Goal: Transaction & Acquisition: Purchase product/service

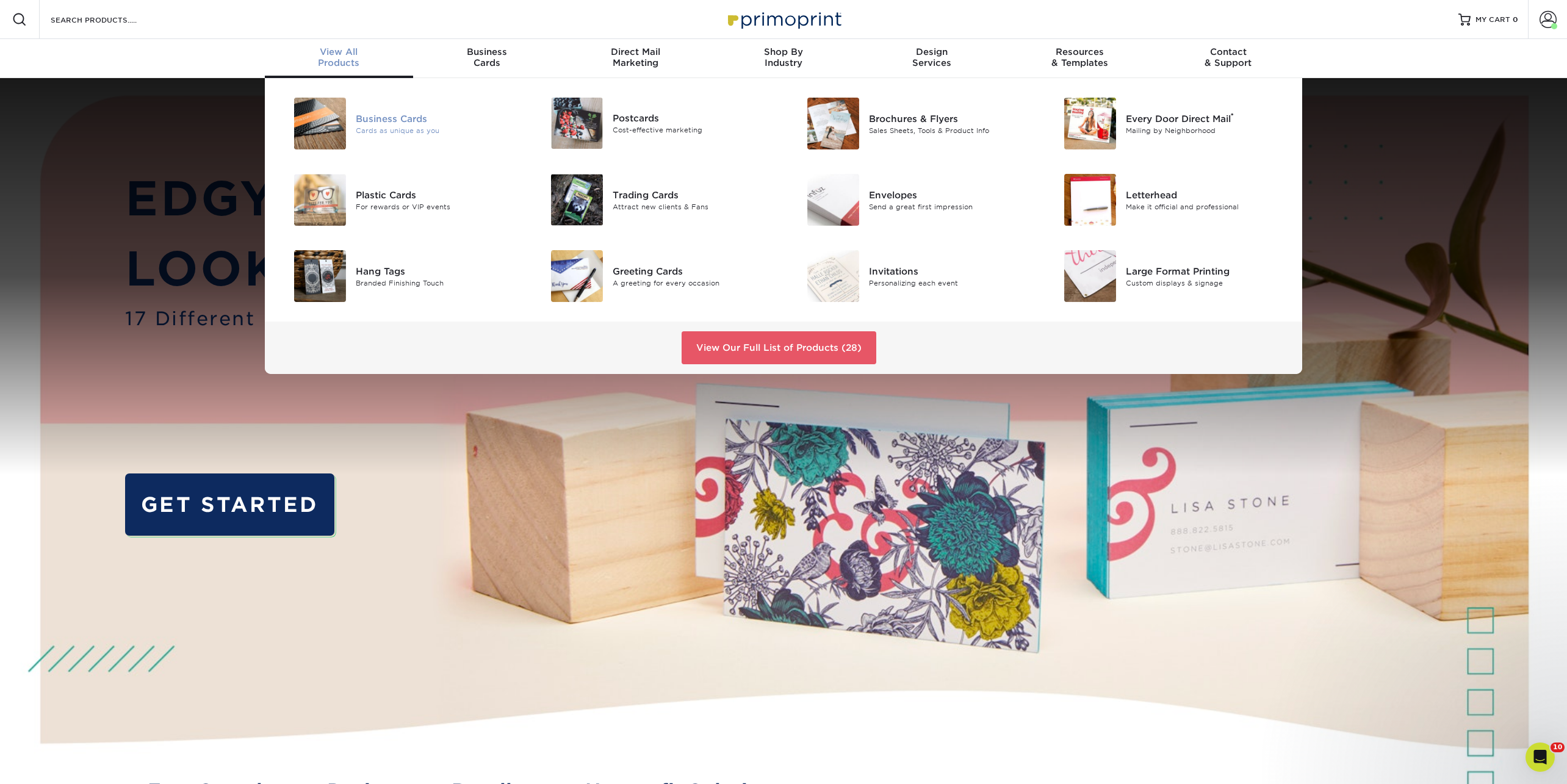
click at [389, 131] on div "Cards as unique as you" at bounding box center [437, 130] width 162 height 11
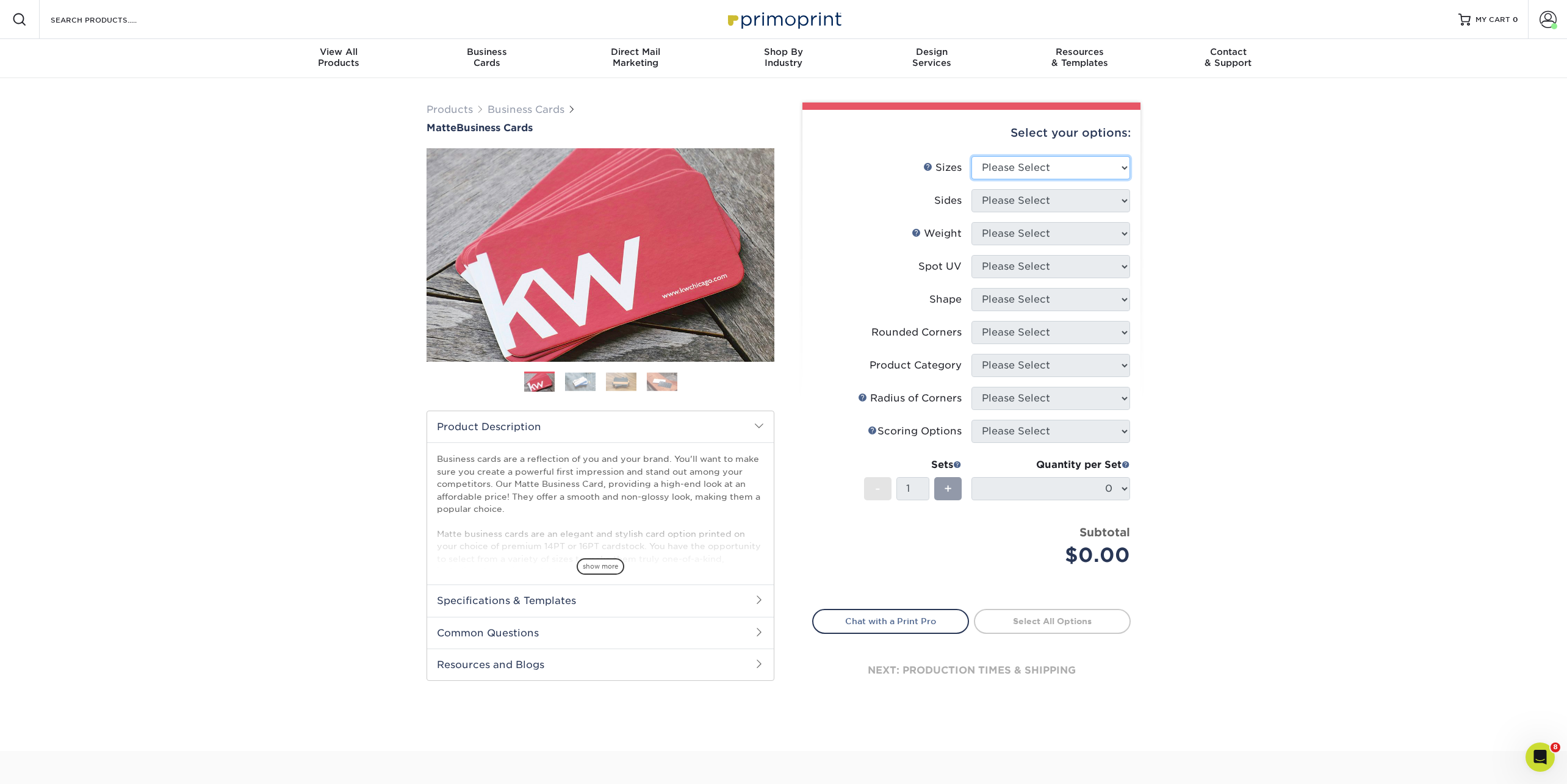
click at [1017, 170] on select "Please Select 1.5" x 3.5" - Mini 1.75" x 3.5" - Mini 2" x 2" - Square 2" x 3" -…" at bounding box center [1051, 167] width 159 height 23
select select "1.50x3.50"
click at [972, 156] on select "Please Select 1.5" x 3.5" - Mini 1.75" x 3.5" - Mini 2" x 2" - Square 2" x 3" -…" at bounding box center [1051, 167] width 159 height 23
click at [1003, 204] on select "Please Select Print Both Sides Print Front Only" at bounding box center [1051, 200] width 159 height 23
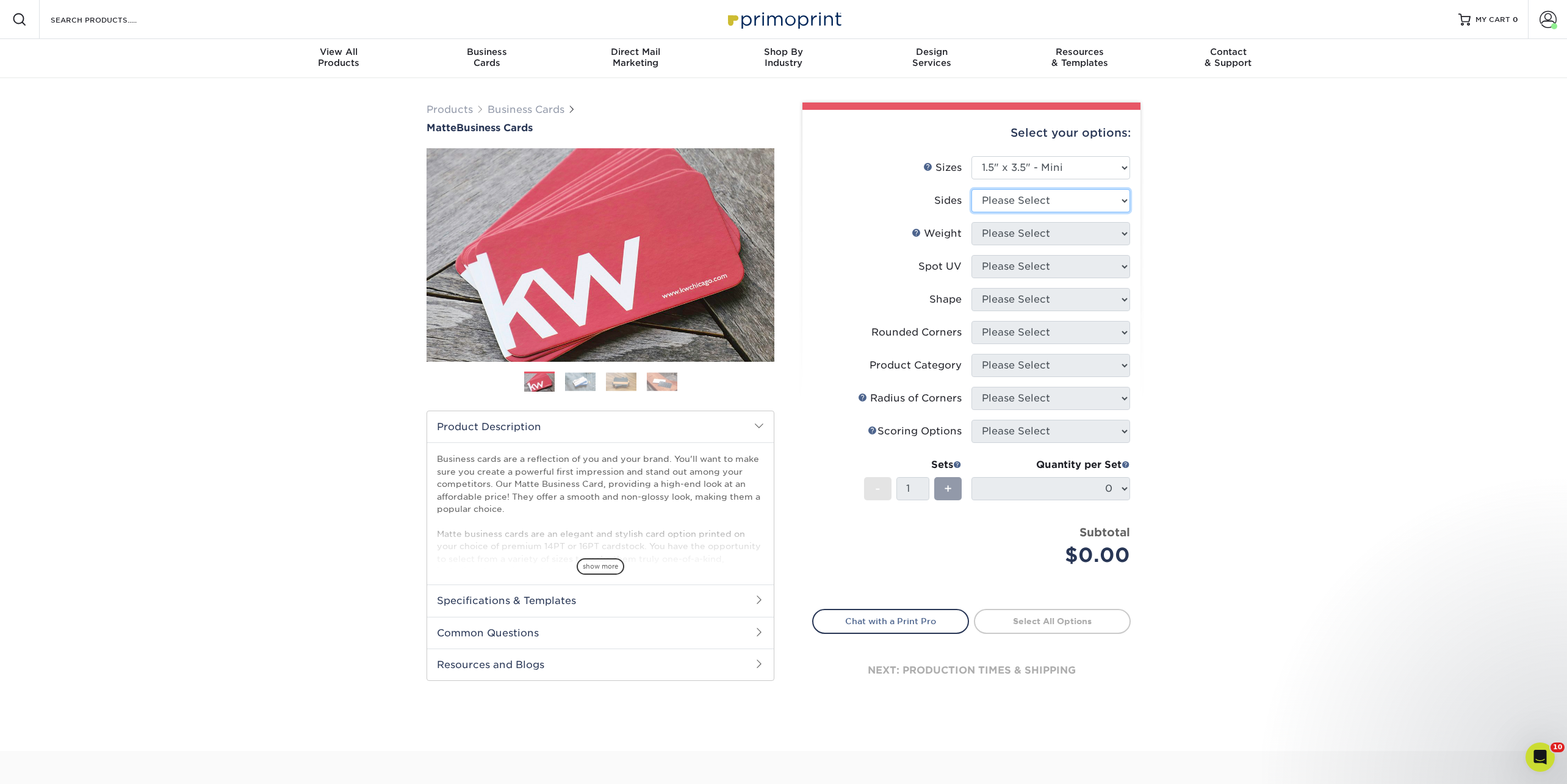
click at [972, 189] on select "Please Select Print Both Sides Print Front Only" at bounding box center [1051, 200] width 159 height 23
click at [1003, 196] on select "Please Select Print Both Sides Print Front Only" at bounding box center [1051, 200] width 159 height 23
select select "13abbda7-1d64-4f25-8bb2-c179b224825d"
click at [972, 189] on select "Please Select Print Both Sides Print Front Only" at bounding box center [1051, 200] width 159 height 23
click at [999, 231] on select "Please Select 16PT 14PT" at bounding box center [1051, 233] width 159 height 23
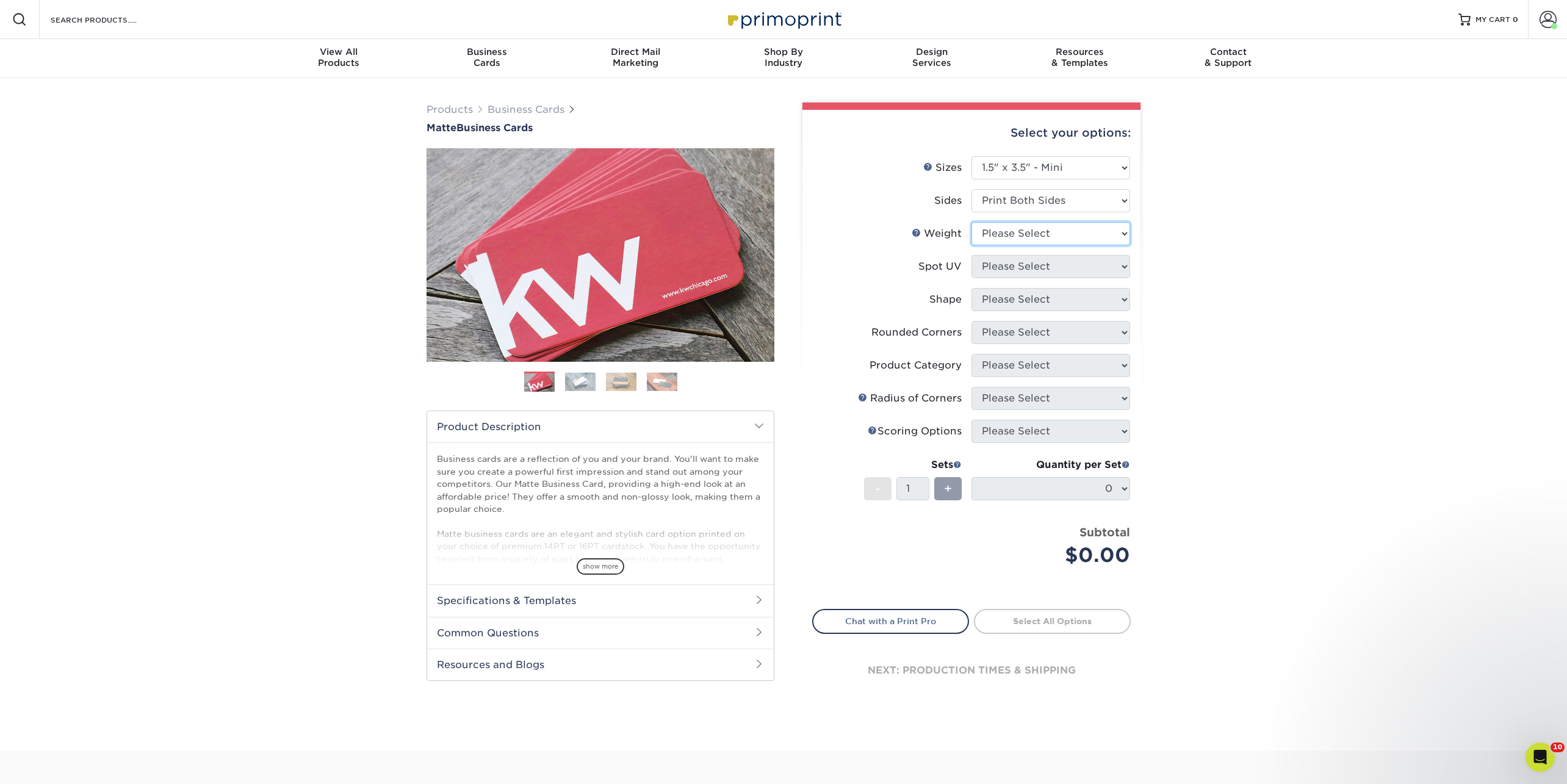
select select "16PT"
click at [972, 222] on select "Please Select 16PT 14PT" at bounding box center [1051, 233] width 159 height 23
click at [999, 275] on select "Please Select No Spot UV Front and Back (Both Sides) Front Only Back Only" at bounding box center [1051, 266] width 159 height 23
select select "3"
click at [972, 255] on select "Please Select No Spot UV Front and Back (Both Sides) Front Only Back Only" at bounding box center [1051, 266] width 159 height 23
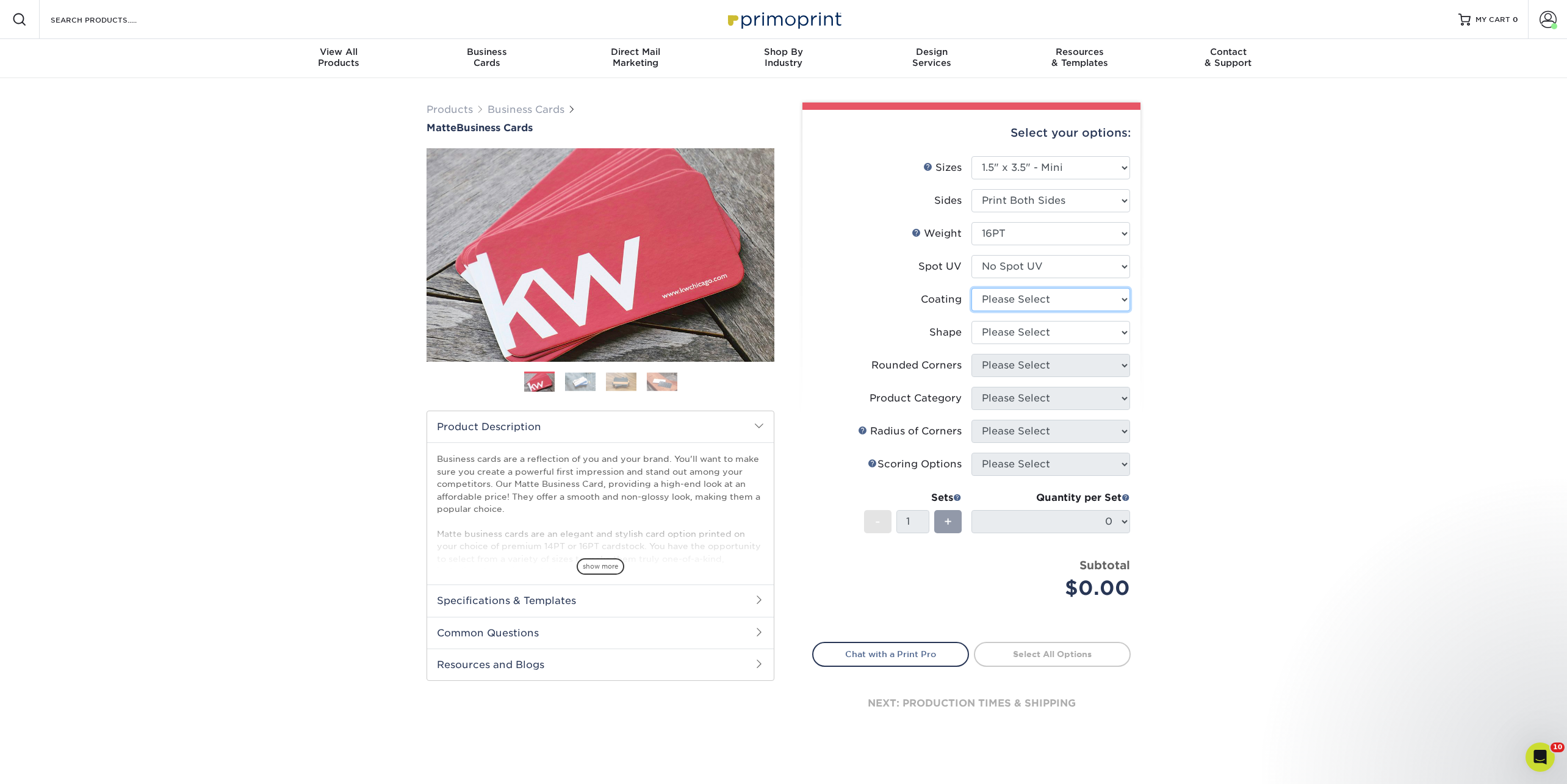
click at [998, 298] on select at bounding box center [1051, 299] width 159 height 23
select select "121bb7b5-3b4d-429f-bd8d-bbf80e953313"
click at [972, 288] on select at bounding box center [1051, 299] width 159 height 23
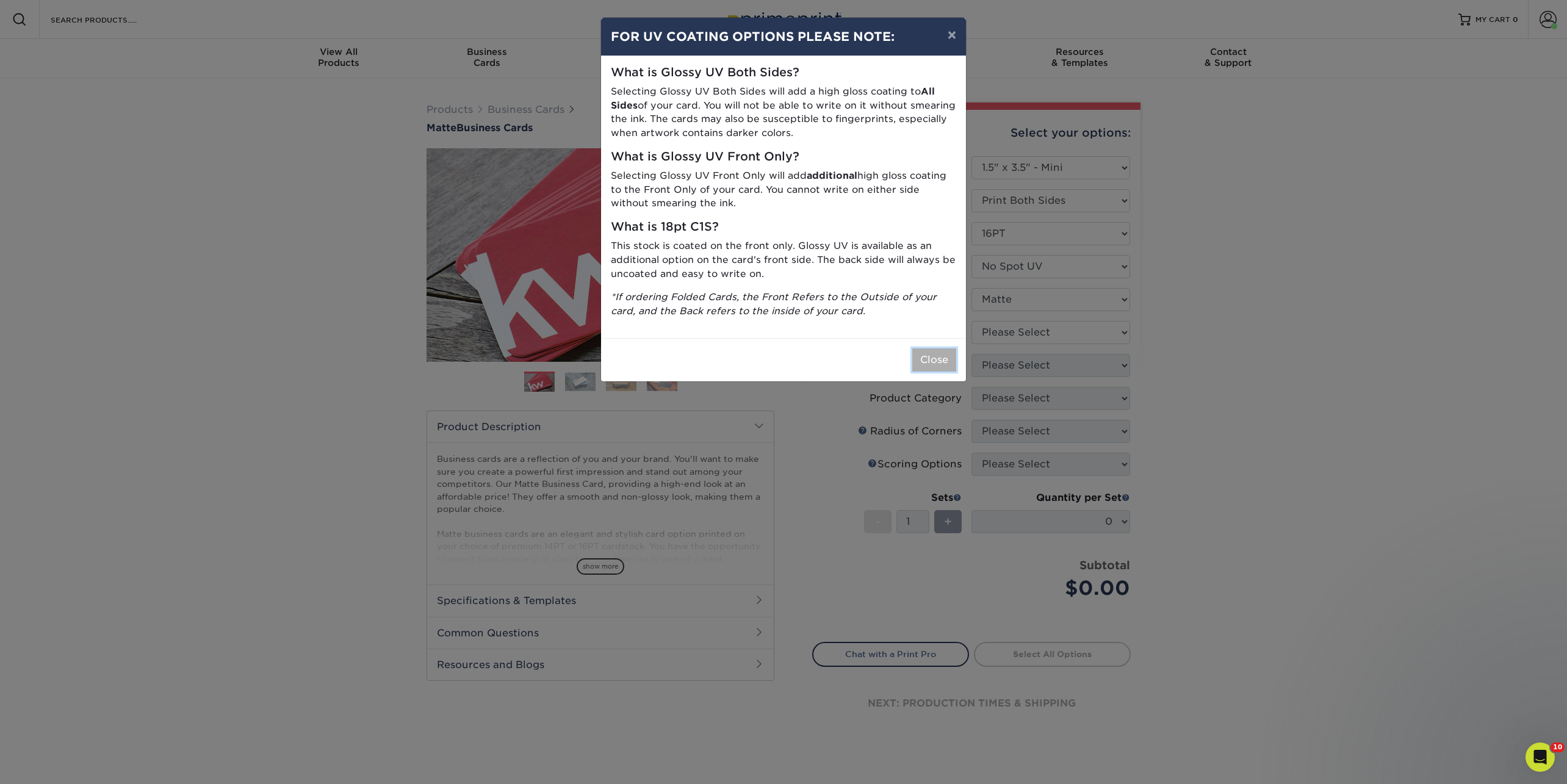
click at [945, 366] on button "Close" at bounding box center [934, 359] width 44 height 23
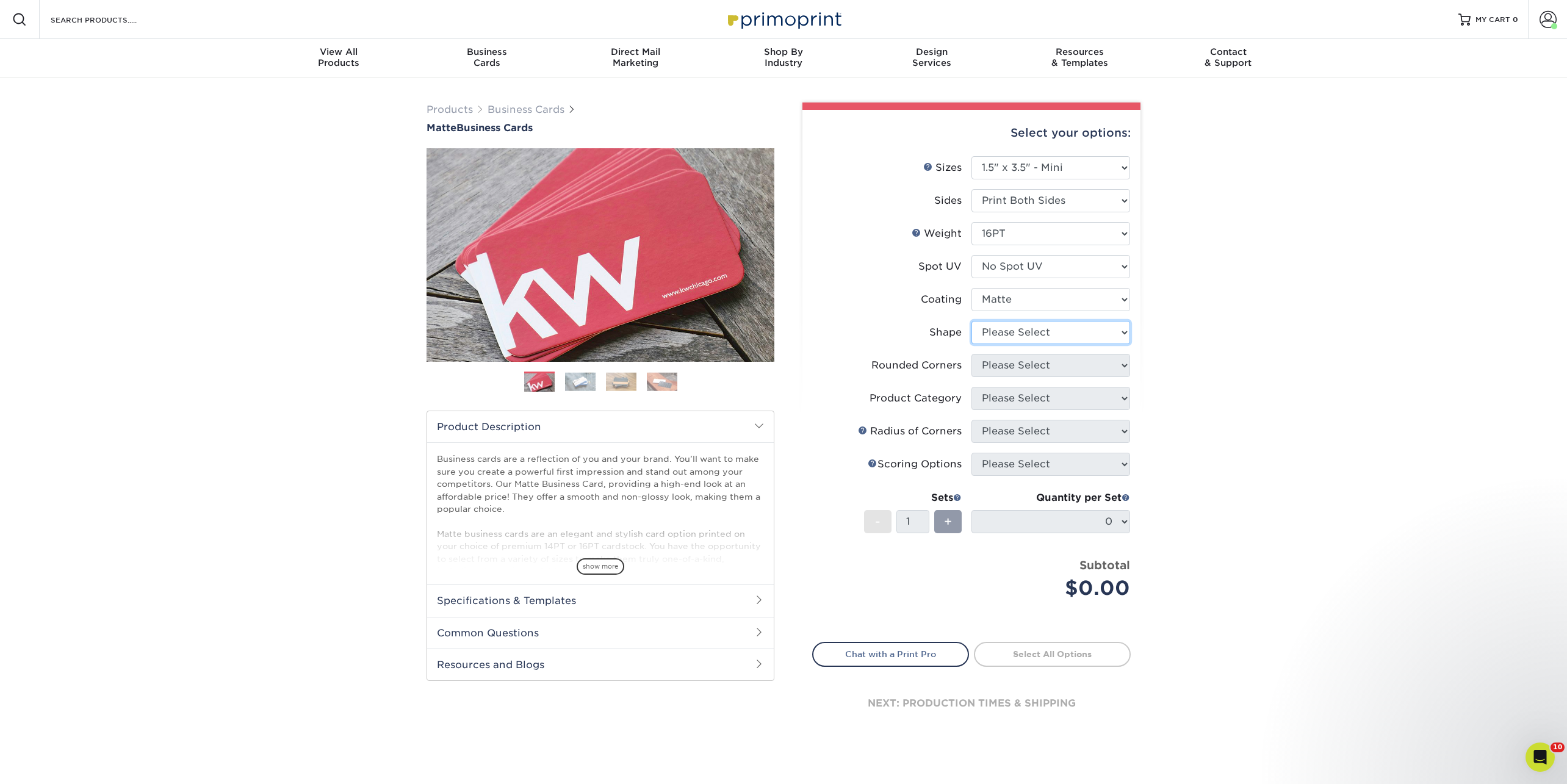
click at [1024, 332] on select "Please Select Standard" at bounding box center [1051, 332] width 159 height 23
select select "standard"
click at [972, 321] on select "Please Select Standard" at bounding box center [1051, 332] width 159 height 23
click at [1014, 364] on select "Please Select Yes - Round 2 Corners Yes - Round 4 Corners No" at bounding box center [1051, 365] width 159 height 23
select select "0"
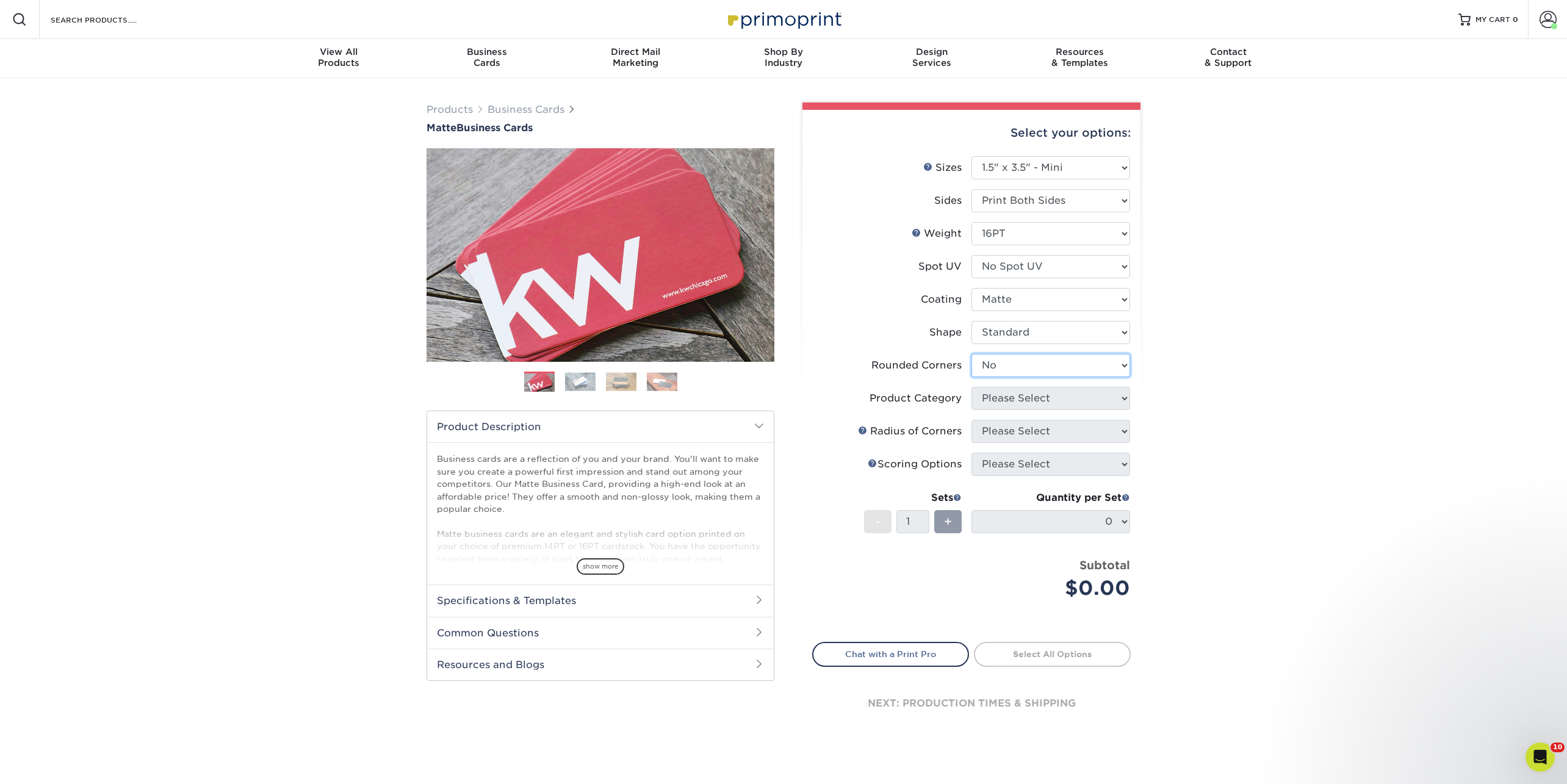
click at [972, 354] on select "Please Select Yes - Round 2 Corners Yes - Round 4 Corners No" at bounding box center [1051, 365] width 159 height 23
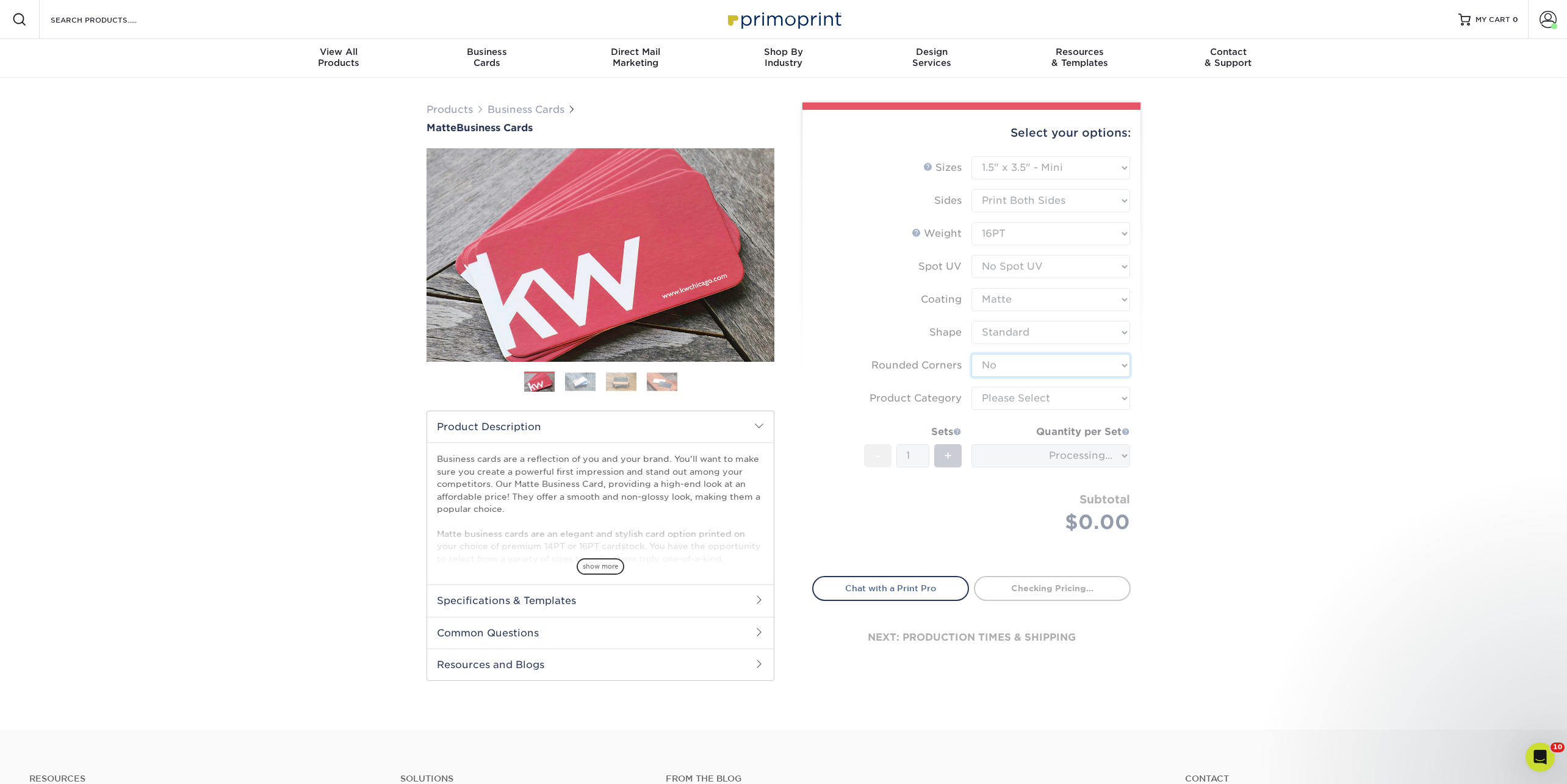
type input "56684faa-9490-4255-a5a8-4bedbcbf3864"
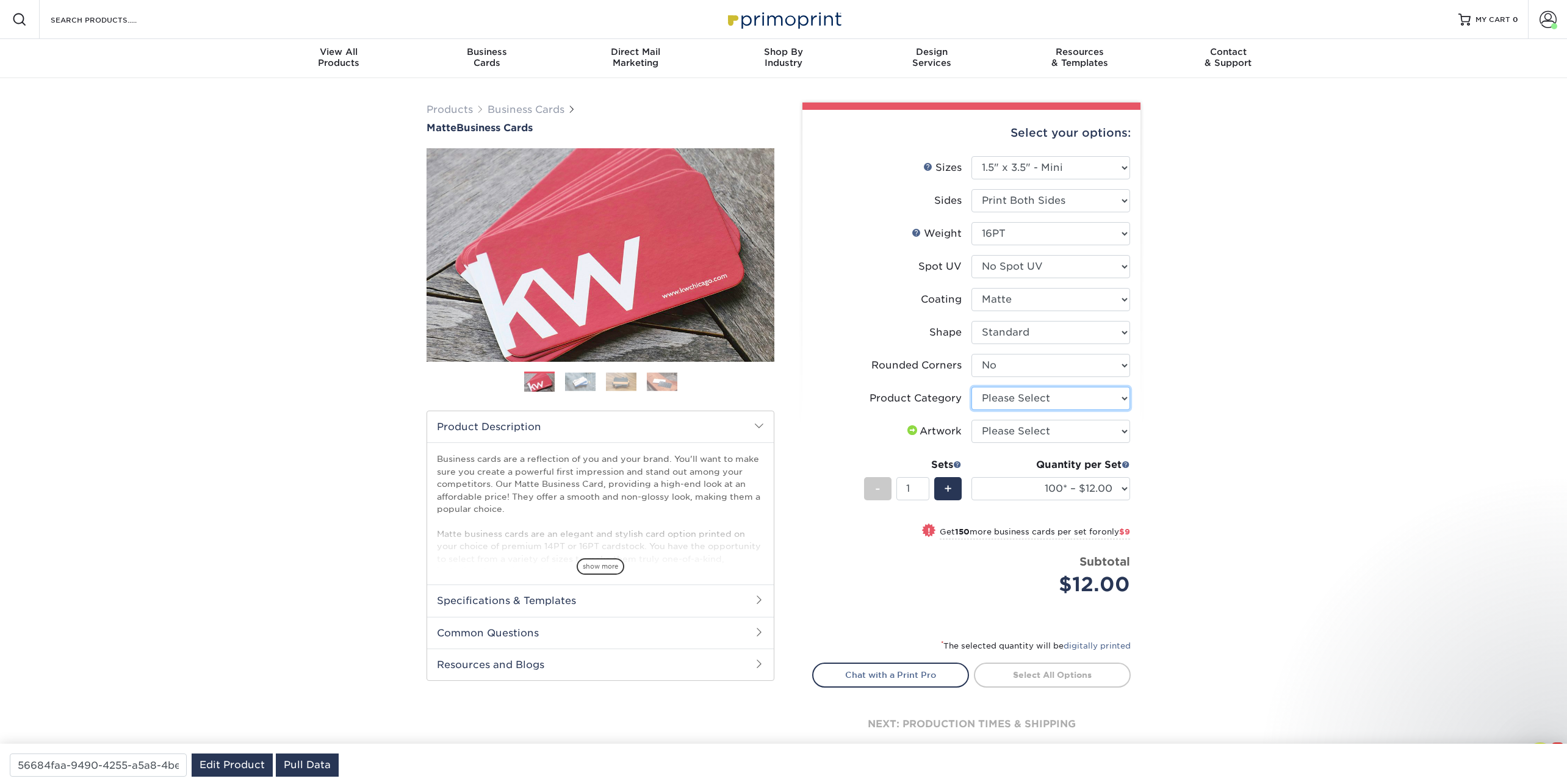
click at [1003, 403] on select "Please Select Business Cards" at bounding box center [1051, 398] width 159 height 23
select select "3b5148f1-0588-4f88-a218-97bcfdce65c1"
click at [972, 387] on select "Please Select Business Cards" at bounding box center [1051, 398] width 159 height 23
click at [1016, 428] on select "Please Select I will upload files I need a design - $100" at bounding box center [1051, 431] width 159 height 23
select select "upload"
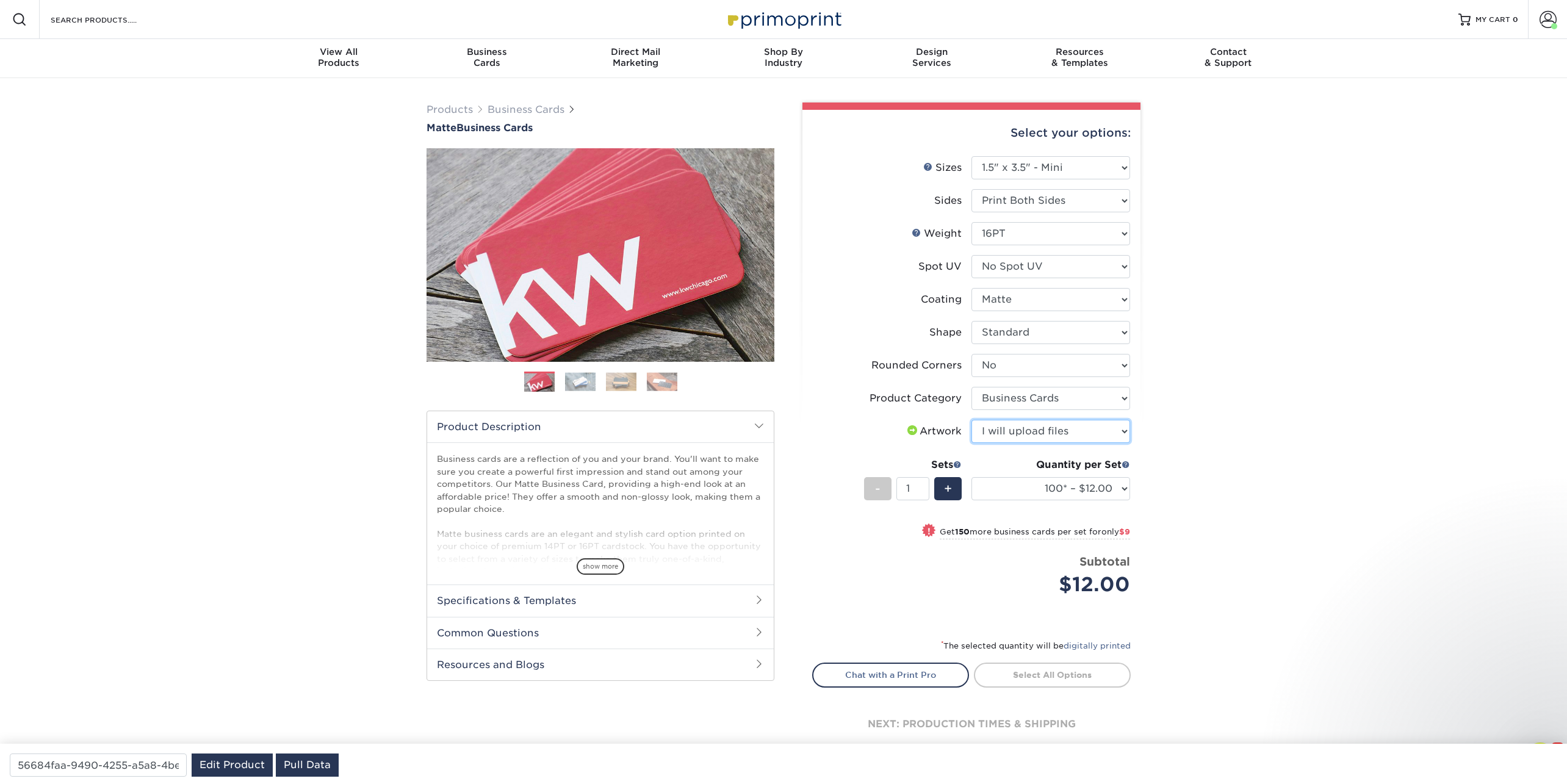
click at [972, 420] on select "Please Select I will upload files I need a design - $100" at bounding box center [1051, 431] width 159 height 23
click at [1039, 678] on link "Proceed to Shipping" at bounding box center [1052, 673] width 157 height 22
type input "Set 1"
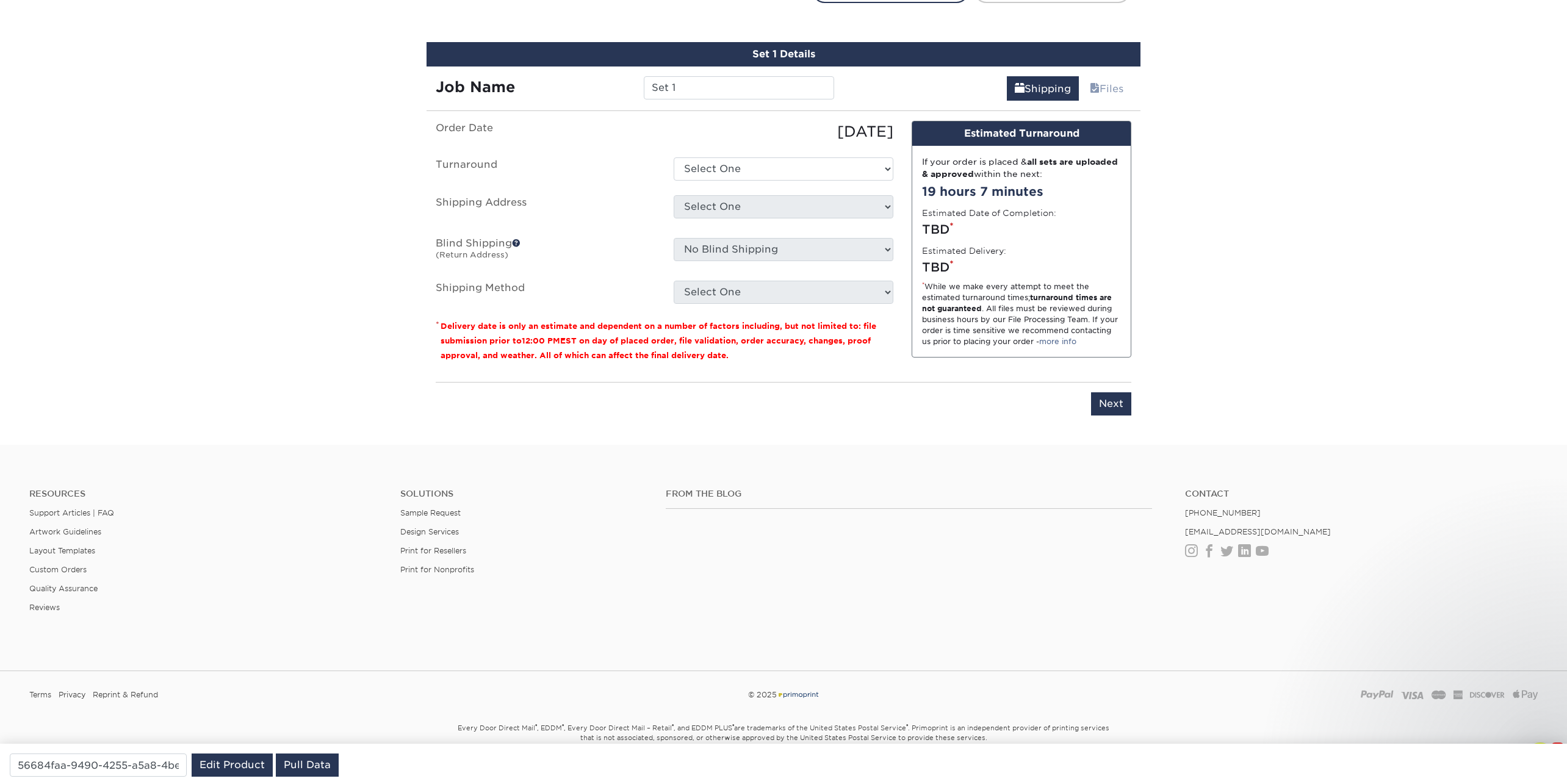
scroll to position [694, 0]
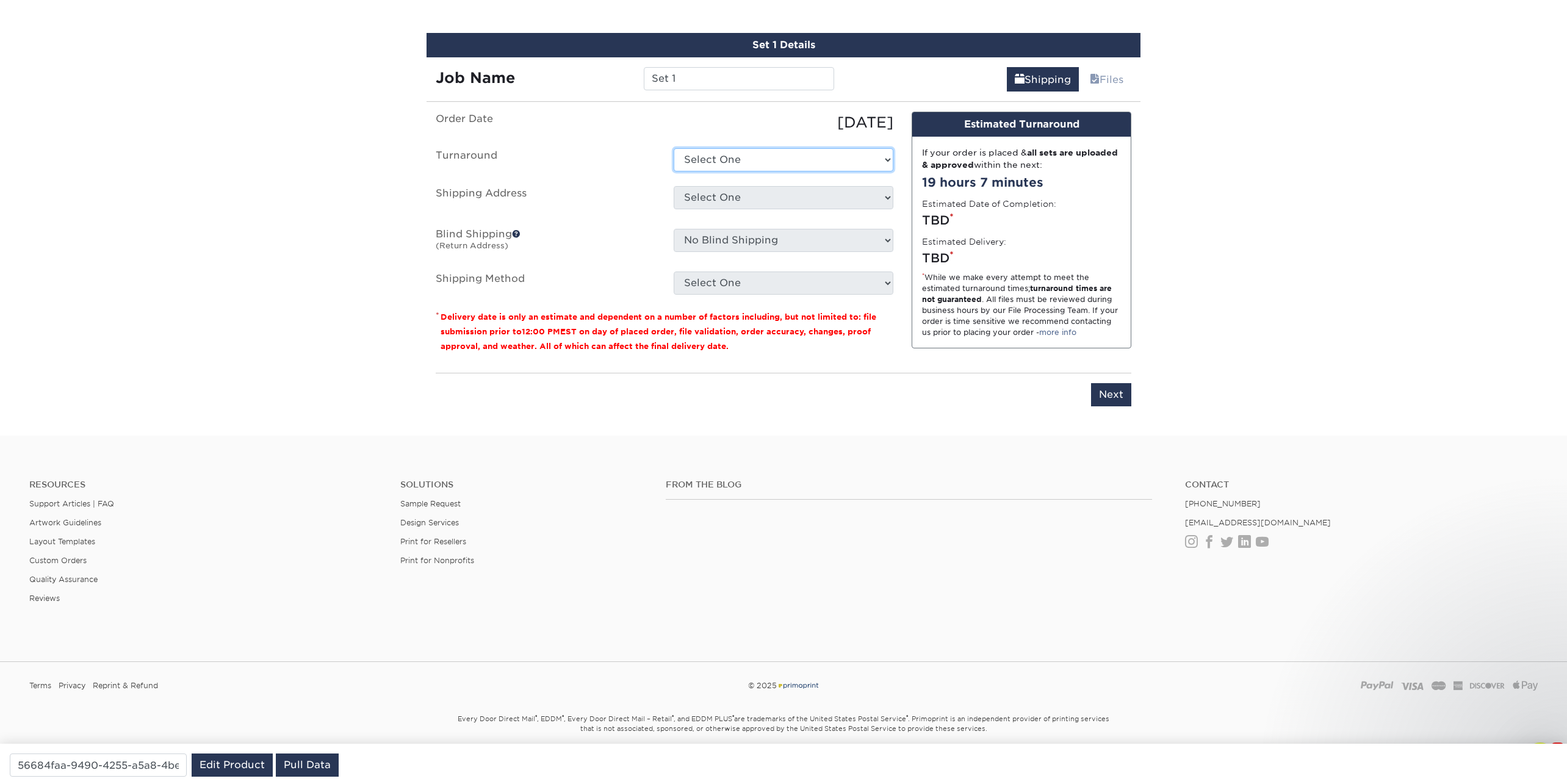
click at [744, 161] on select "Select One 2-4 Business Days 2 Day Next Business Day" at bounding box center [784, 159] width 220 height 23
select select "ef498291-846b-4219-b550-3d292e575181"
click at [674, 148] on select "Select One 2-4 Business Days 2 Day Next Business Day" at bounding box center [784, 159] width 220 height 23
click at [728, 193] on select "Select One CODA Primoprint - Jen Xhenis Levack + Add New Address" at bounding box center [784, 197] width 220 height 23
select select "280594"
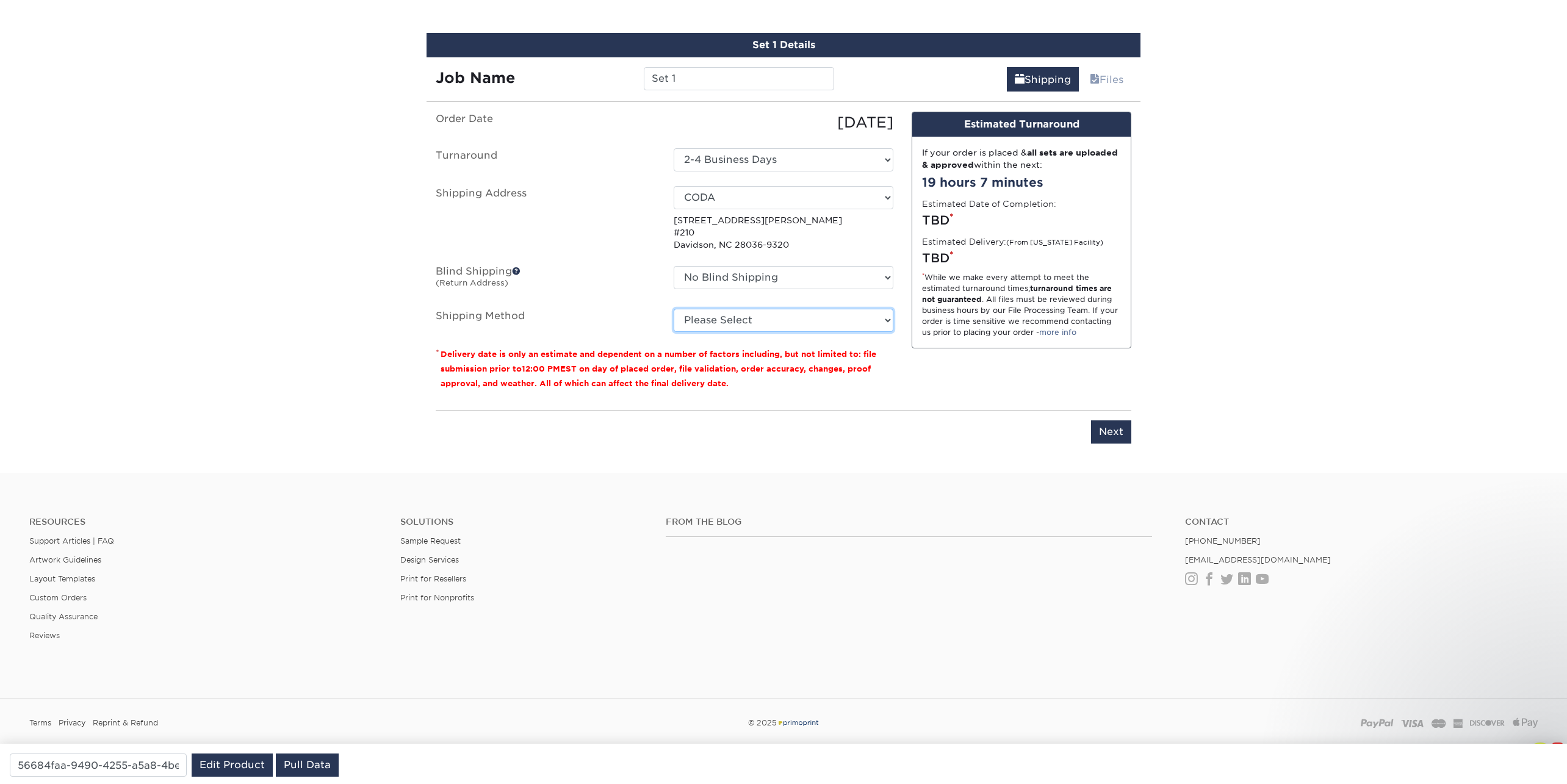
click at [882, 314] on select "Please Select Ground Shipping (+$7.84) 3 Day Shipping Service (+$15.34) 2 Day A…" at bounding box center [784, 320] width 220 height 23
select select "03"
click at [674, 309] on select "Please Select Ground Shipping (+$7.84) 3 Day Shipping Service (+$15.34) 2 Day A…" at bounding box center [784, 320] width 220 height 23
